Goal: Information Seeking & Learning: Learn about a topic

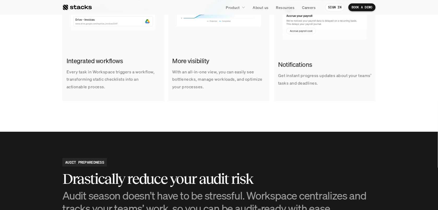
scroll to position [365, 0]
